Goal: Information Seeking & Learning: Learn about a topic

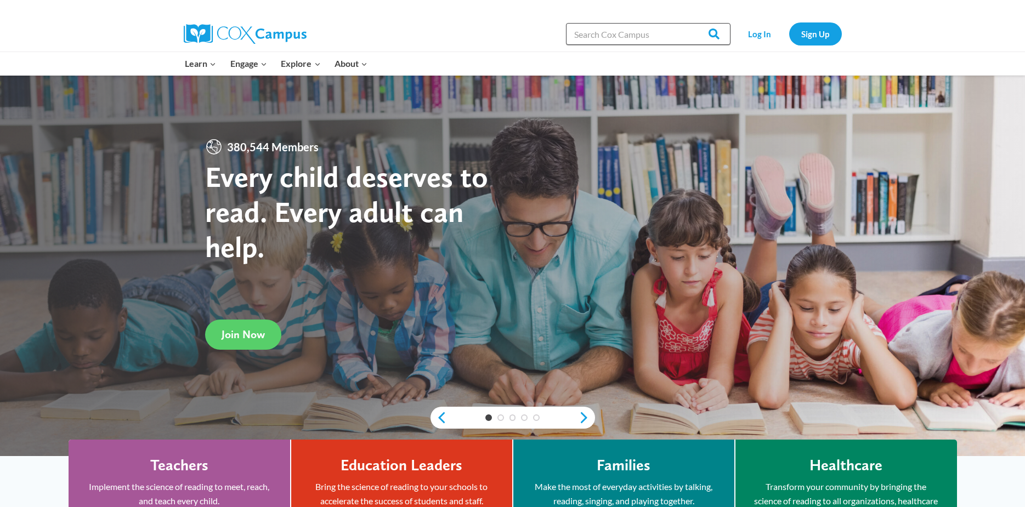
click at [633, 32] on input "Search in [URL][DOMAIN_NAME]" at bounding box center [648, 34] width 165 height 22
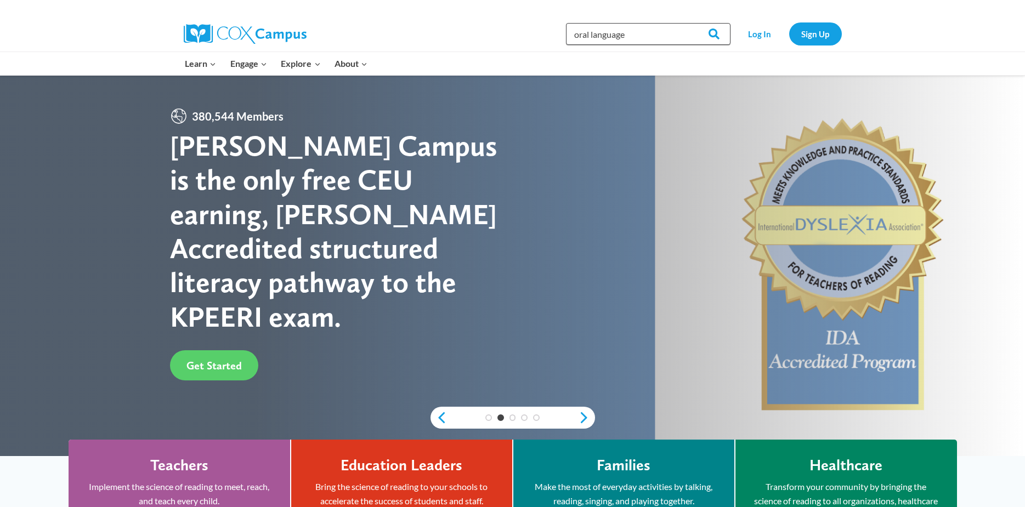
type input "oral language"
click at [688, 23] on input "Search" at bounding box center [709, 34] width 43 height 22
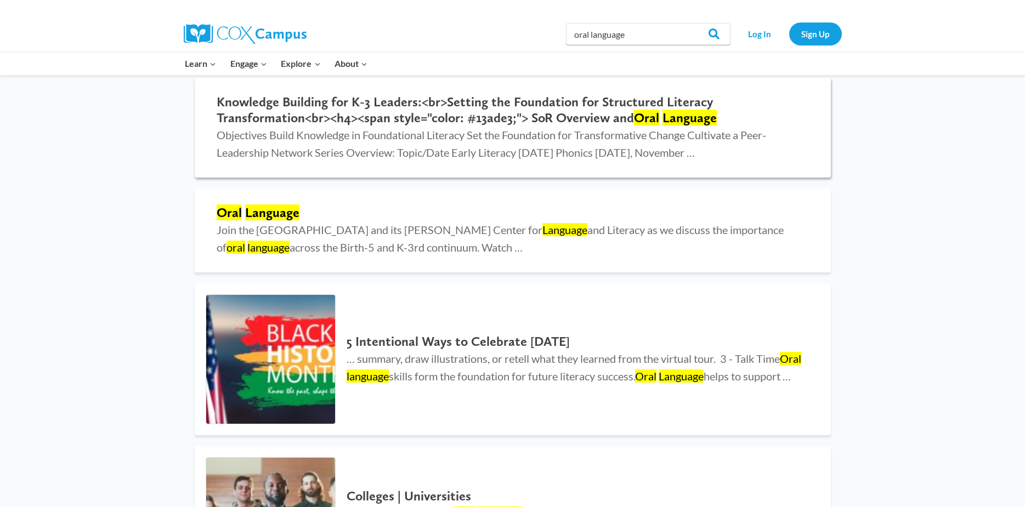
scroll to position [329, 0]
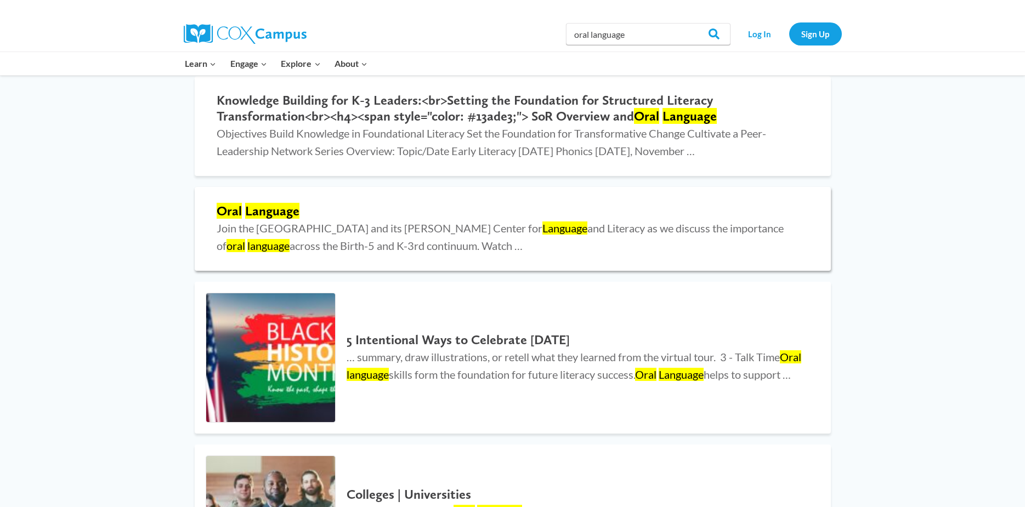
click at [274, 210] on mark "Language" at bounding box center [272, 211] width 54 height 16
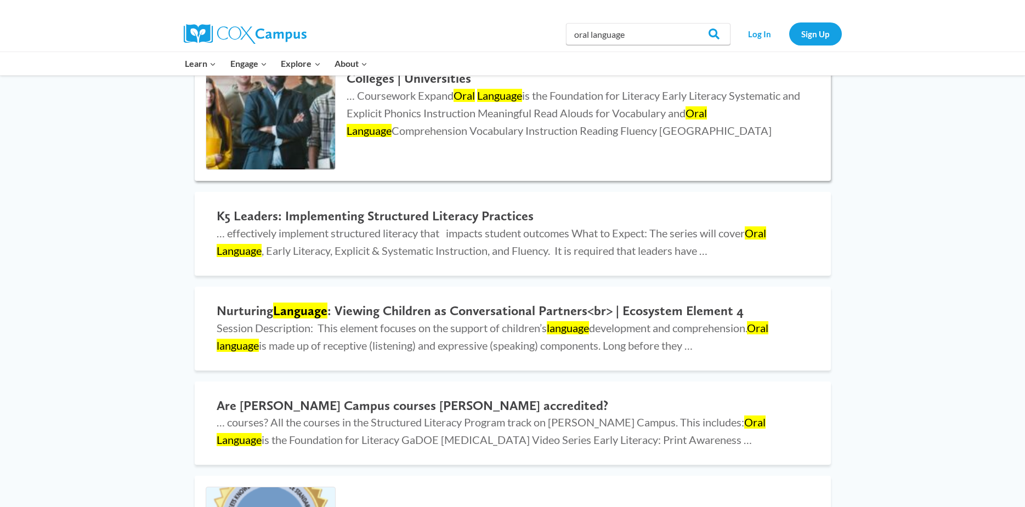
scroll to position [768, 0]
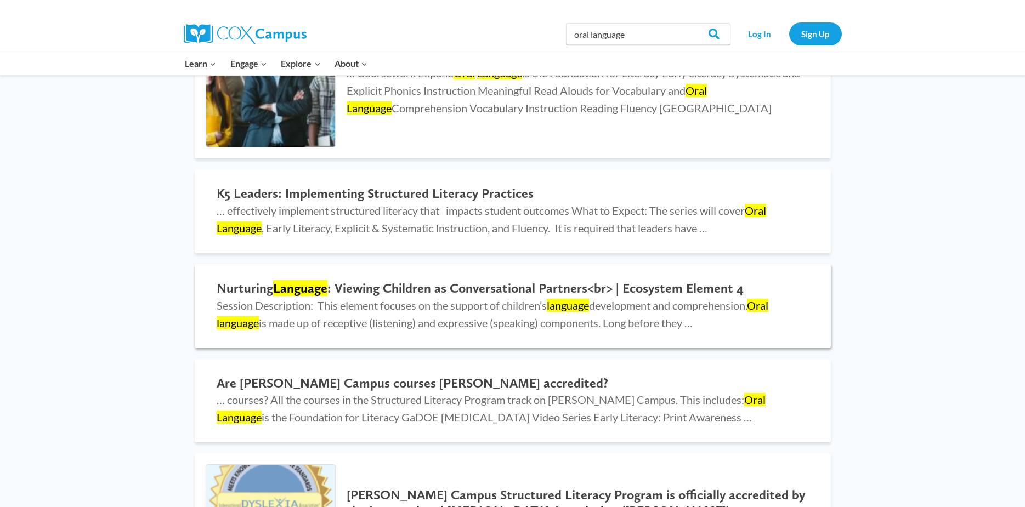
click at [458, 289] on h2 "Nurturing Language : Viewing Children as Conversational Partners<br> | Ecosyste…" at bounding box center [513, 289] width 592 height 16
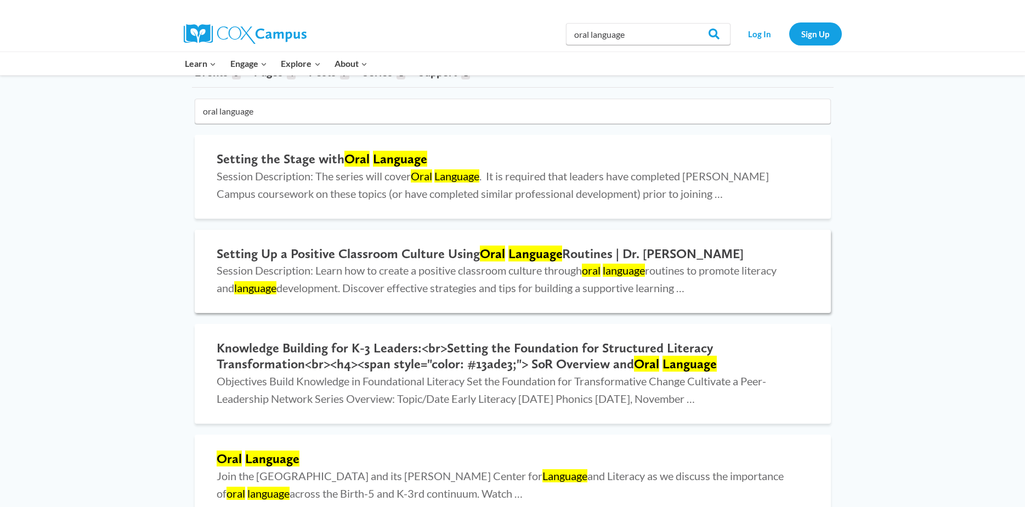
scroll to position [55, 0]
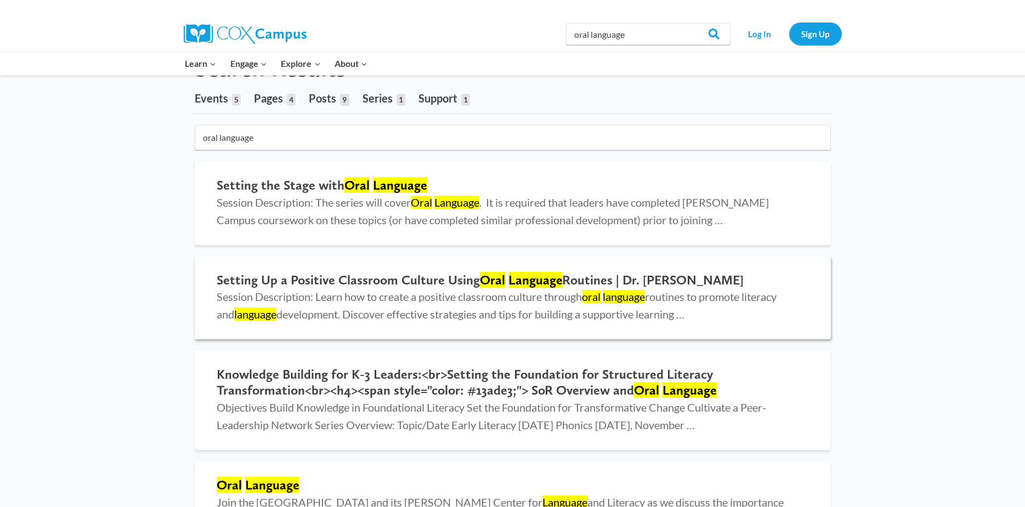
click at [502, 279] on mark "Oral" at bounding box center [492, 280] width 25 height 16
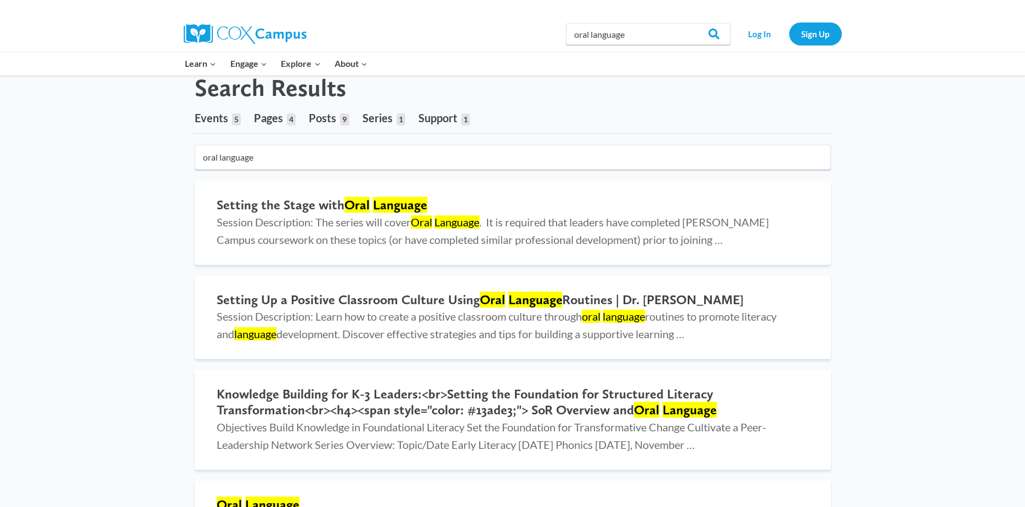
scroll to position [0, 0]
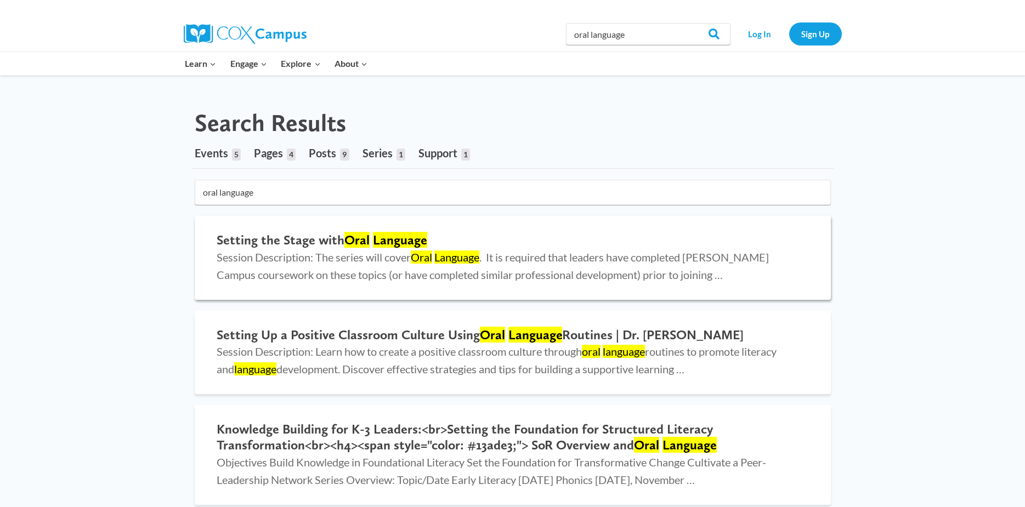
click at [384, 244] on mark "Language" at bounding box center [400, 240] width 54 height 16
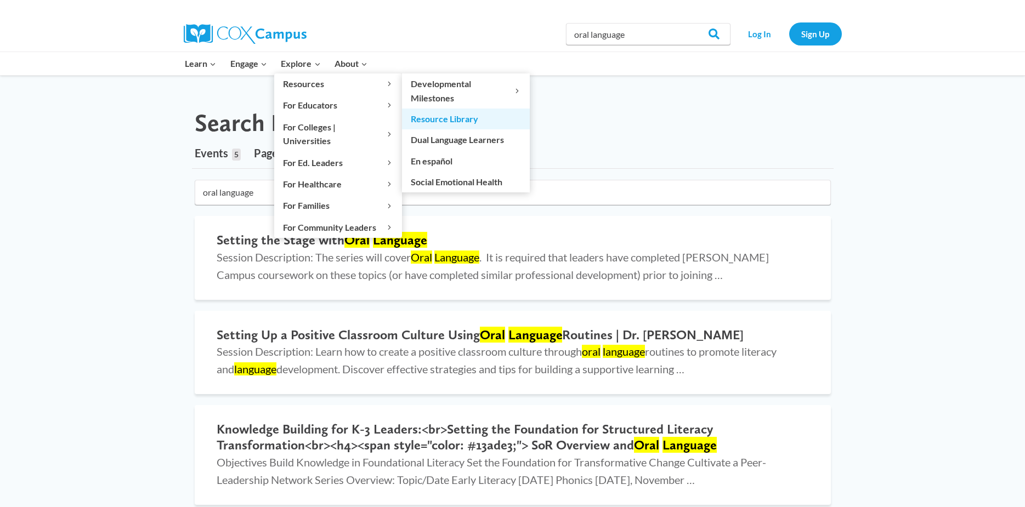
click at [458, 120] on link "Resource Library" at bounding box center [466, 119] width 128 height 21
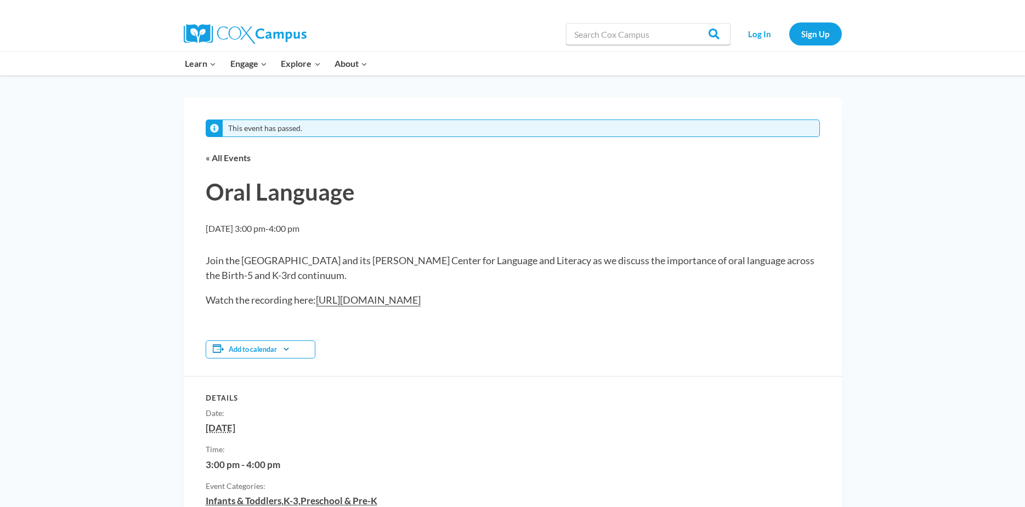
click at [397, 302] on link "https://youtu.be/Rxrh8CBn_-s" at bounding box center [368, 300] width 105 height 13
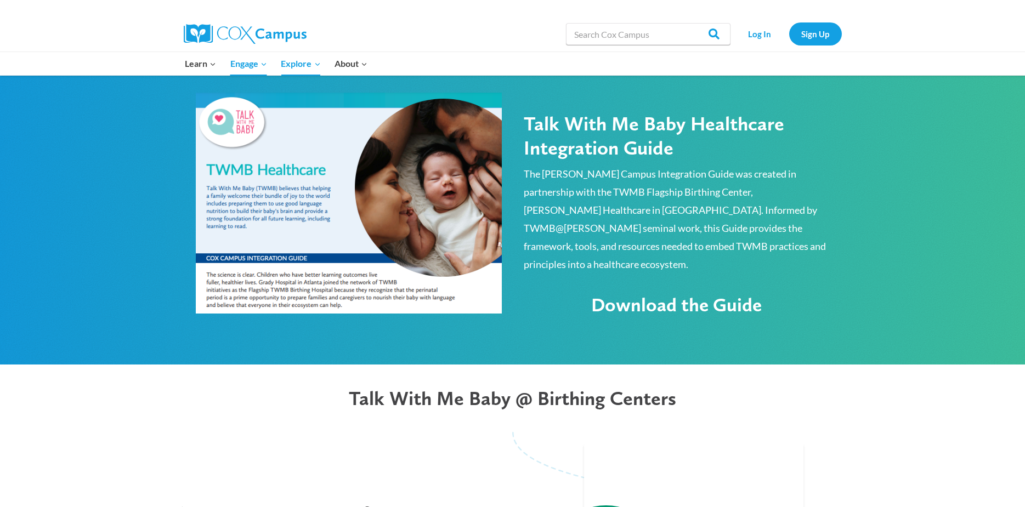
scroll to position [603, 0]
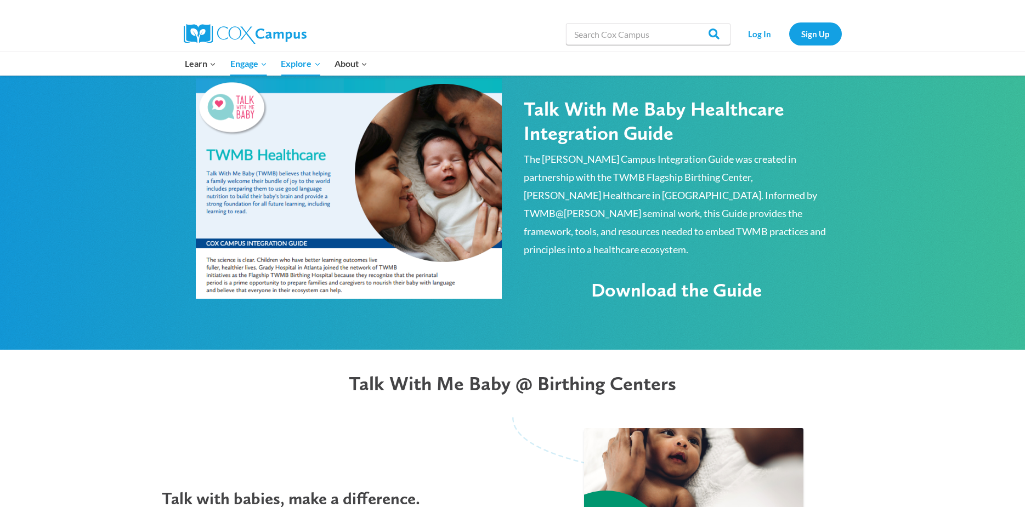
click at [656, 279] on span "Download the Guide" at bounding box center [676, 290] width 171 height 23
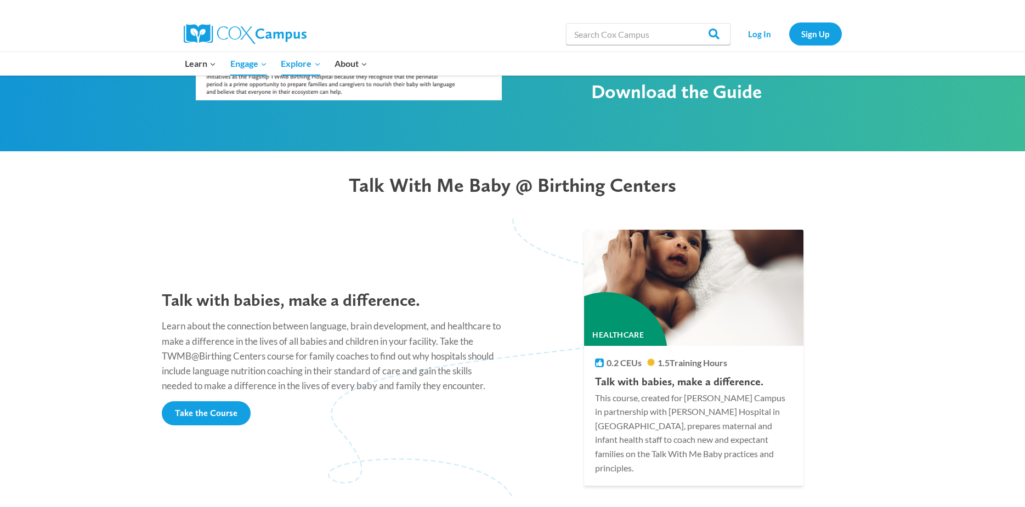
scroll to position [823, 0]
